Goal: Transaction & Acquisition: Book appointment/travel/reservation

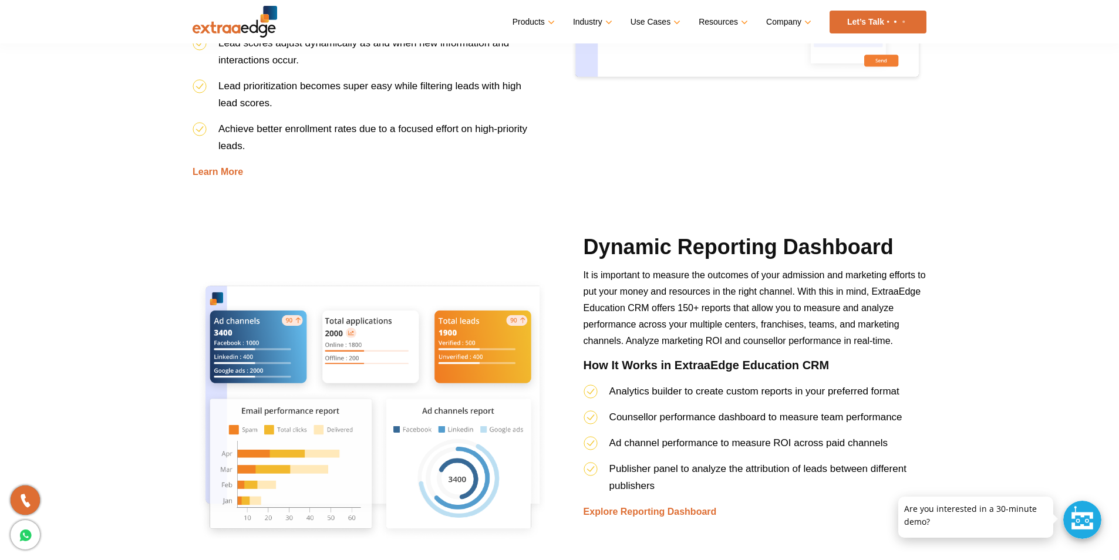
scroll to position [1999, 0]
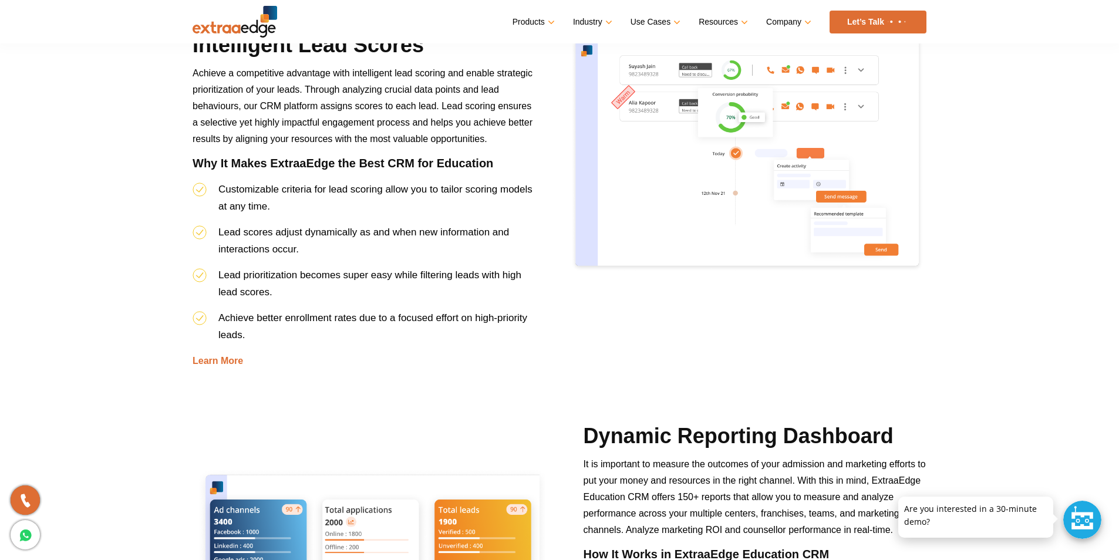
click at [257, 34] on img at bounding box center [235, 22] width 85 height 32
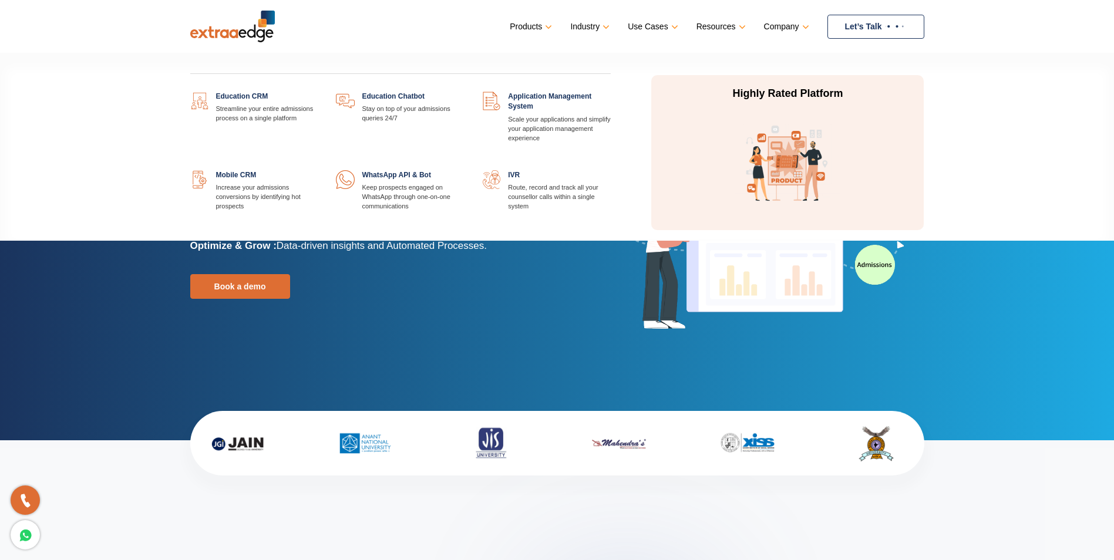
click at [465, 92] on link at bounding box center [465, 92] width 0 height 0
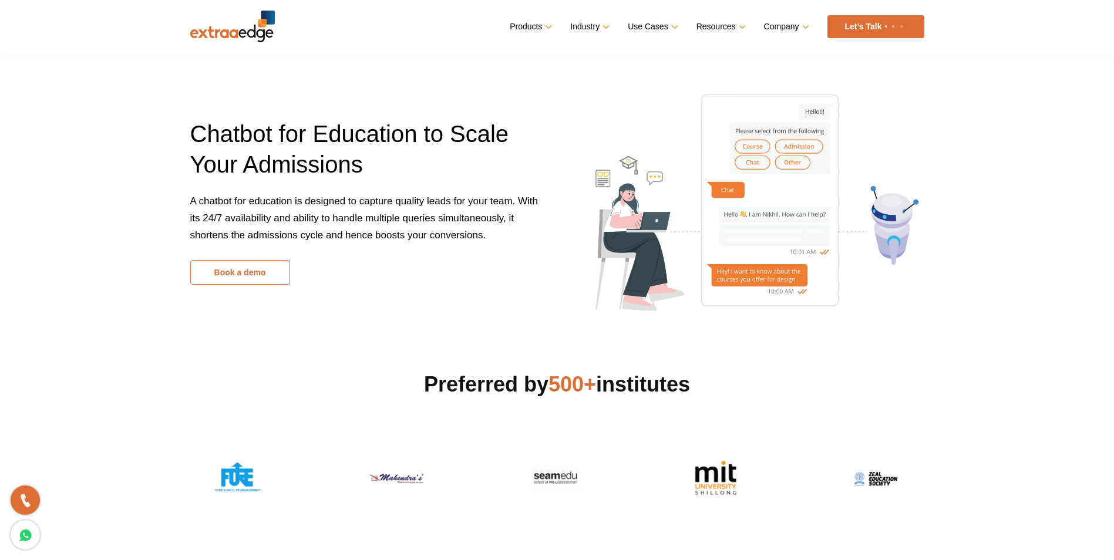
click at [260, 279] on link "Book a demo" at bounding box center [240, 272] width 100 height 25
